Goal: Task Accomplishment & Management: Manage account settings

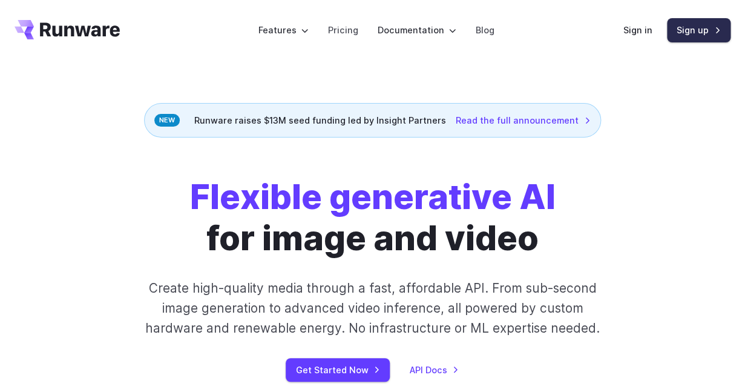
scroll to position [4, 0]
click at [698, 41] on link "Sign up" at bounding box center [699, 30] width 64 height 24
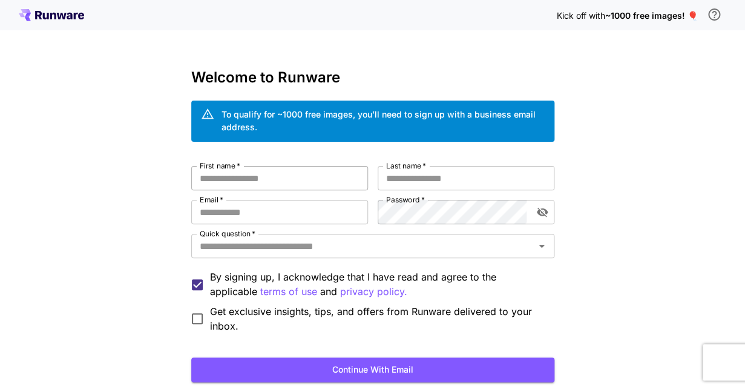
click at [314, 178] on input "First name   *" at bounding box center [279, 178] width 177 height 24
type input "***"
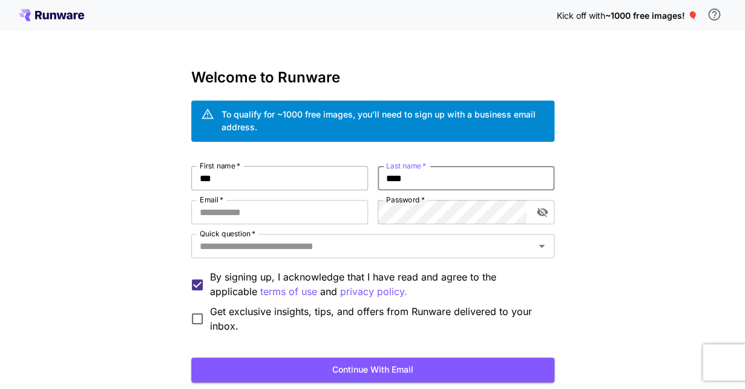
type input "****"
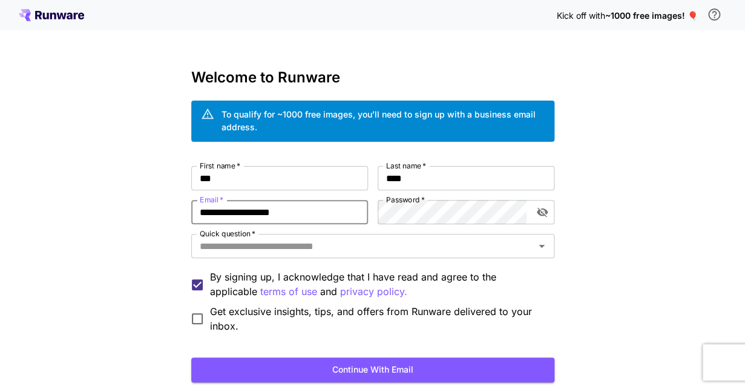
type input "**********"
click at [359, 368] on button "Continue with email" at bounding box center [372, 369] width 363 height 25
click at [546, 246] on icon "Open" at bounding box center [542, 246] width 15 height 15
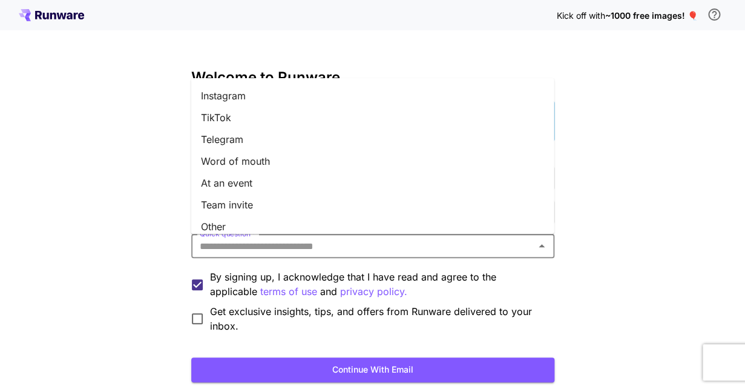
scroll to position [173, 0]
click at [355, 166] on li "Word of mouth" at bounding box center [372, 161] width 363 height 22
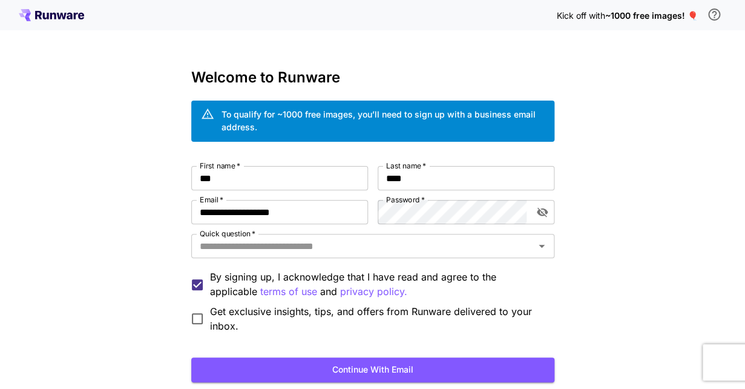
type input "**********"
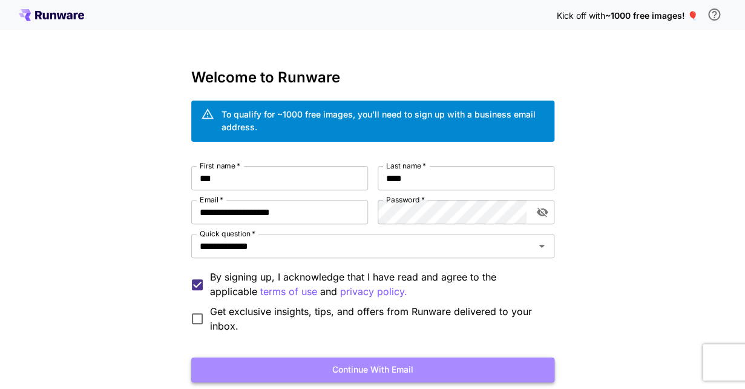
click at [421, 366] on button "Continue with email" at bounding box center [372, 369] width 363 height 25
click at [457, 363] on button "Continue with email" at bounding box center [372, 369] width 363 height 25
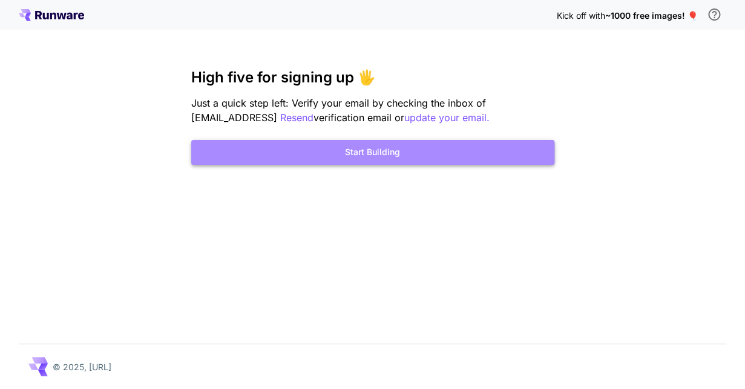
click at [408, 158] on button "Start Building" at bounding box center [372, 152] width 363 height 25
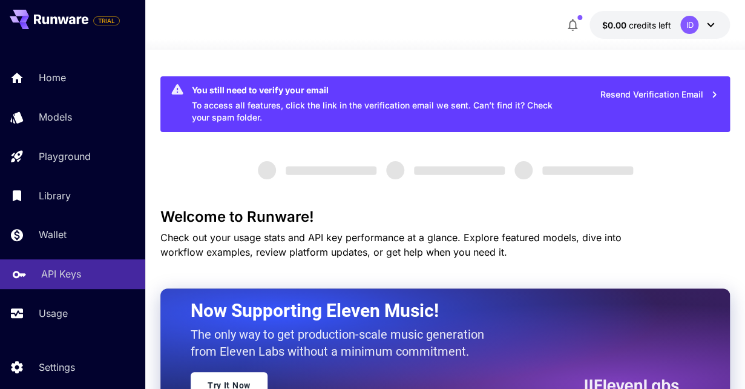
click at [82, 276] on div "API Keys" at bounding box center [88, 273] width 94 height 15
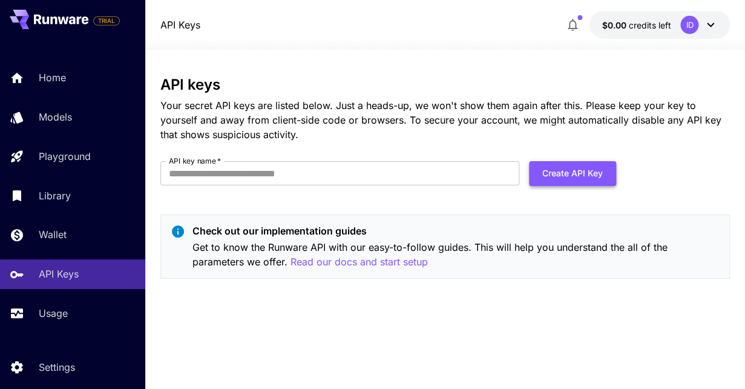
click at [555, 177] on button "Create API Key" at bounding box center [572, 173] width 87 height 25
click at [566, 177] on button "Create API Key" at bounding box center [572, 173] width 87 height 25
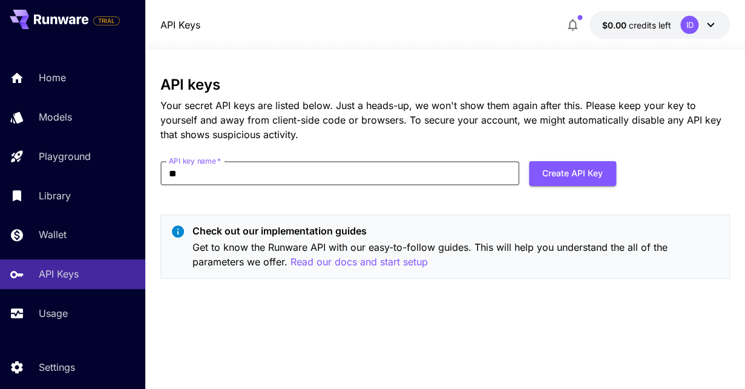
type input "*"
type input "********"
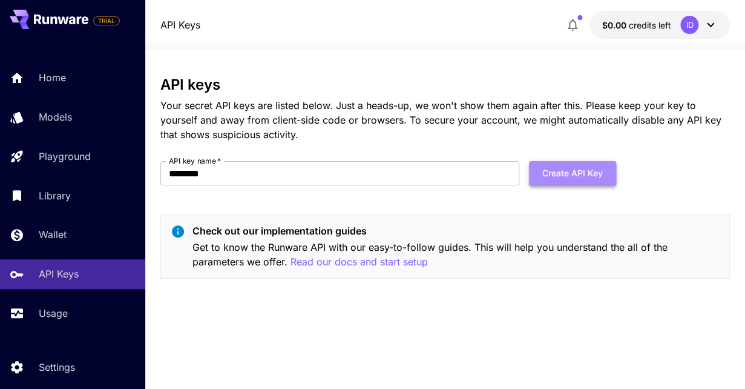
click at [569, 182] on button "Create API Key" at bounding box center [572, 173] width 87 height 25
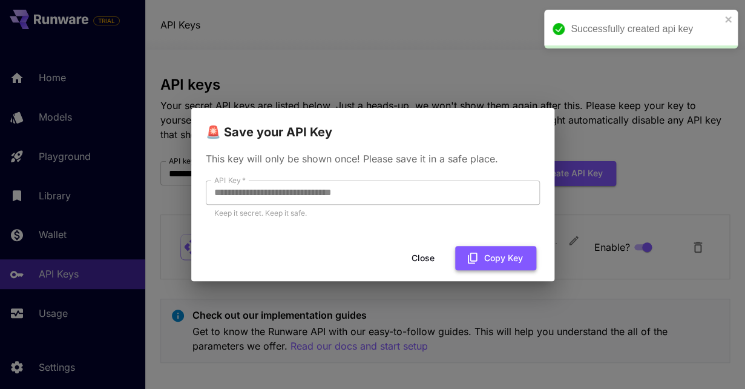
click at [504, 259] on button "Copy Key" at bounding box center [495, 258] width 81 height 25
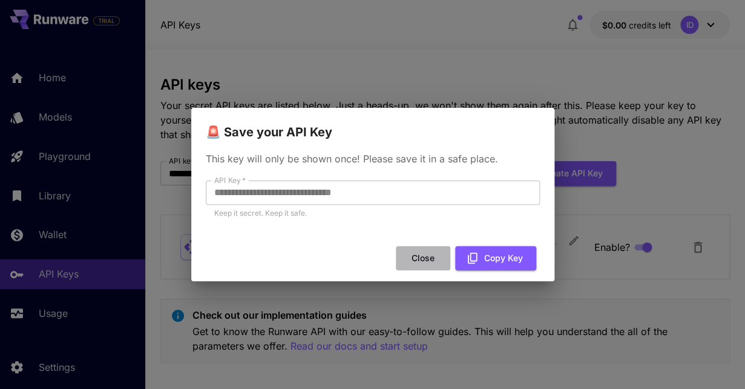
click at [418, 253] on button "Close" at bounding box center [423, 258] width 54 height 25
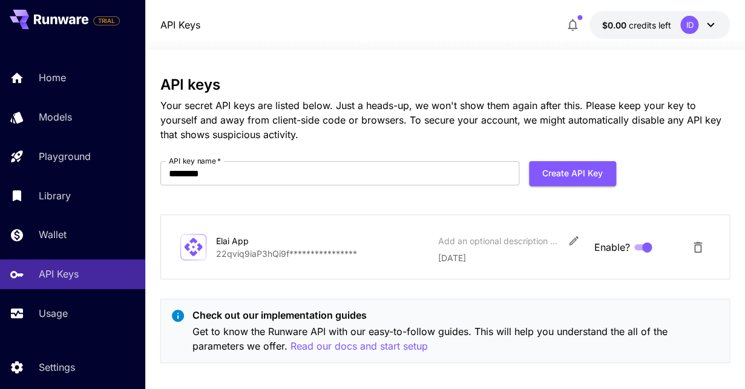
click at [702, 25] on div "ID" at bounding box center [700, 25] width 38 height 18
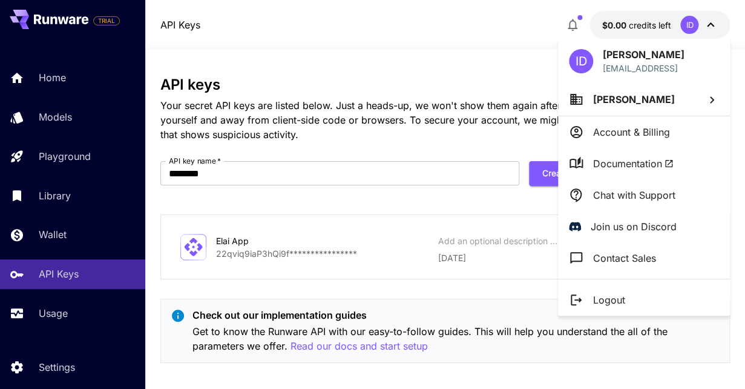
click at [626, 101] on span "Ike Dion" at bounding box center [634, 99] width 82 height 12
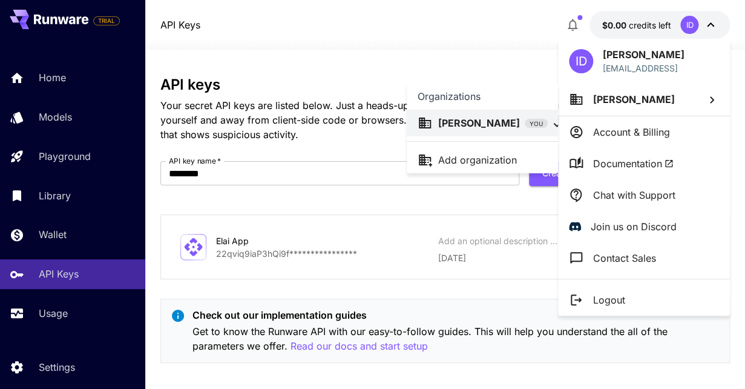
click at [488, 162] on p "Add organization" at bounding box center [477, 160] width 79 height 15
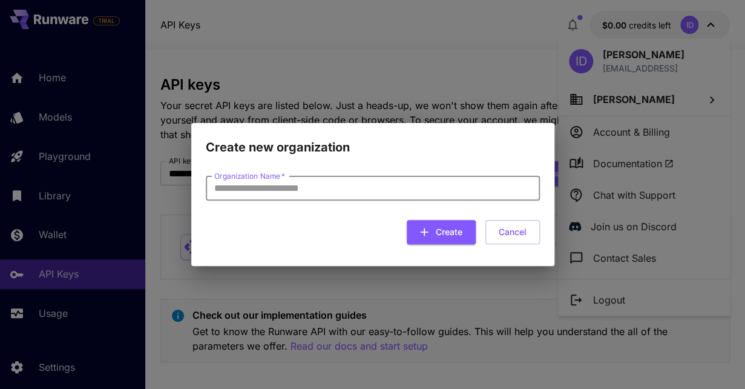
click at [385, 188] on input "Organization Name   *" at bounding box center [373, 188] width 334 height 24
type input "**********"
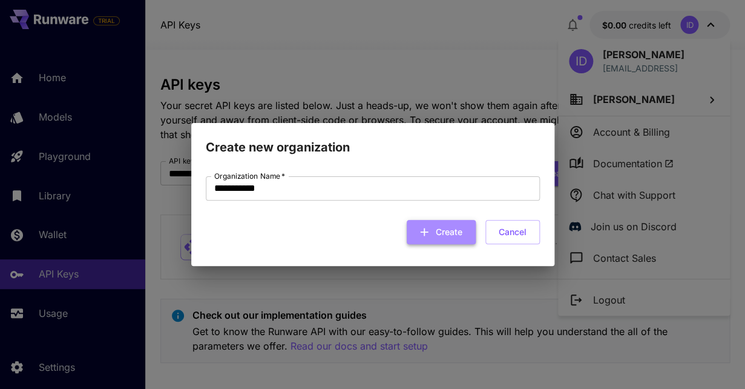
click at [458, 226] on button "Create" at bounding box center [441, 232] width 69 height 25
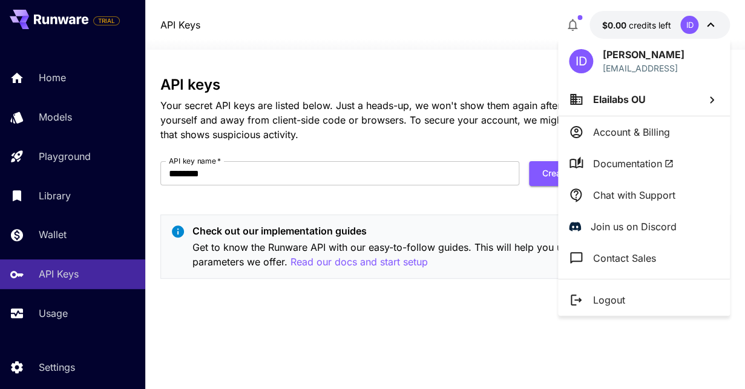
click at [451, 316] on div at bounding box center [372, 194] width 745 height 389
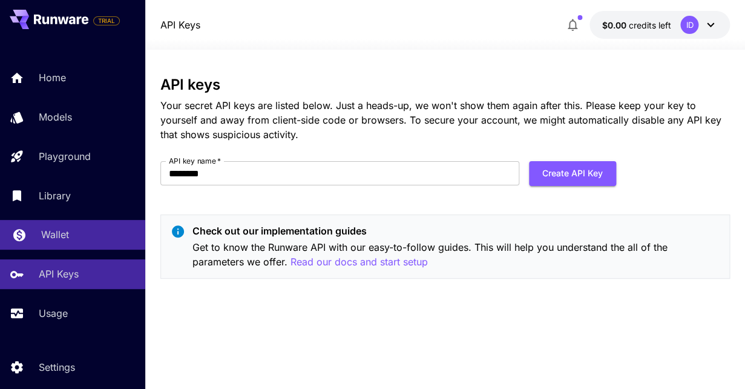
click at [84, 232] on div "Wallet" at bounding box center [88, 234] width 94 height 15
click at [102, 236] on div "Wallet" at bounding box center [88, 234] width 94 height 15
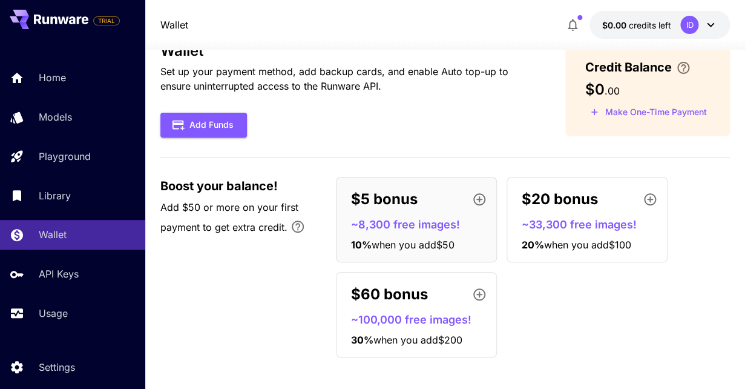
scroll to position [39, 0]
